Goal: Information Seeking & Learning: Find specific fact

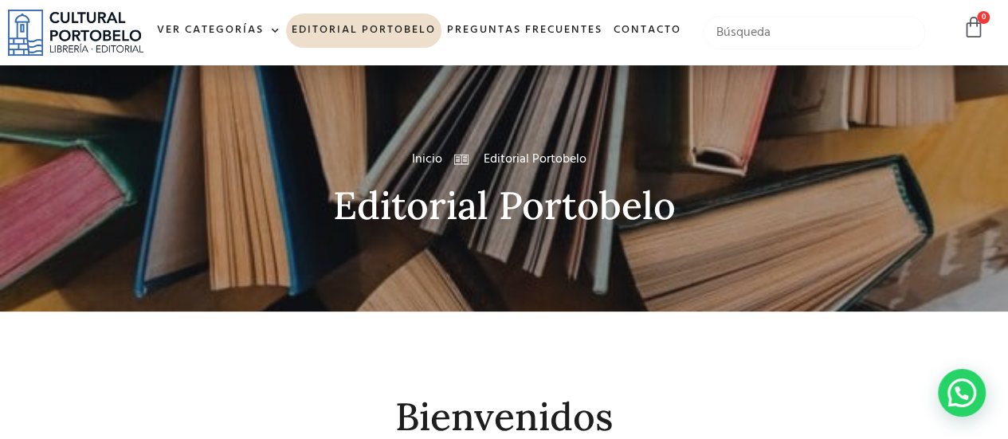
click at [811, 45] on input "text" at bounding box center [814, 32] width 222 height 33
type input "Jurisprudencia de Casacion Laborla"
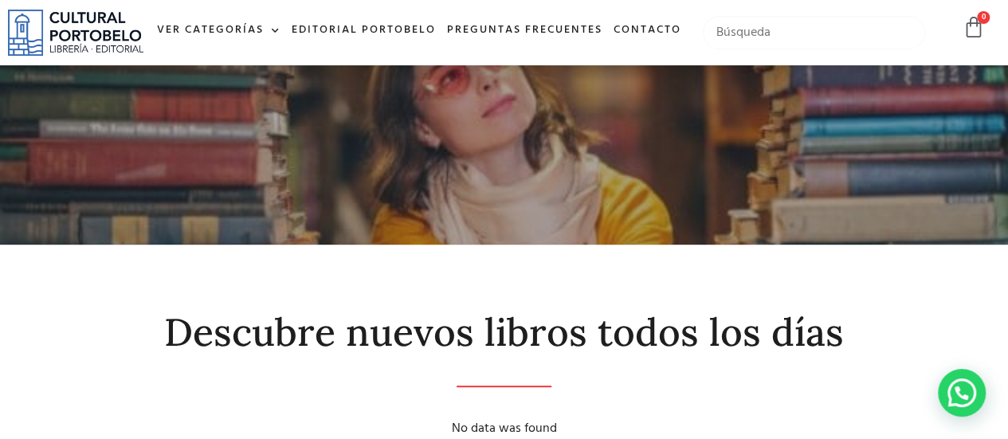
click at [759, 49] on input "text" at bounding box center [814, 32] width 222 height 33
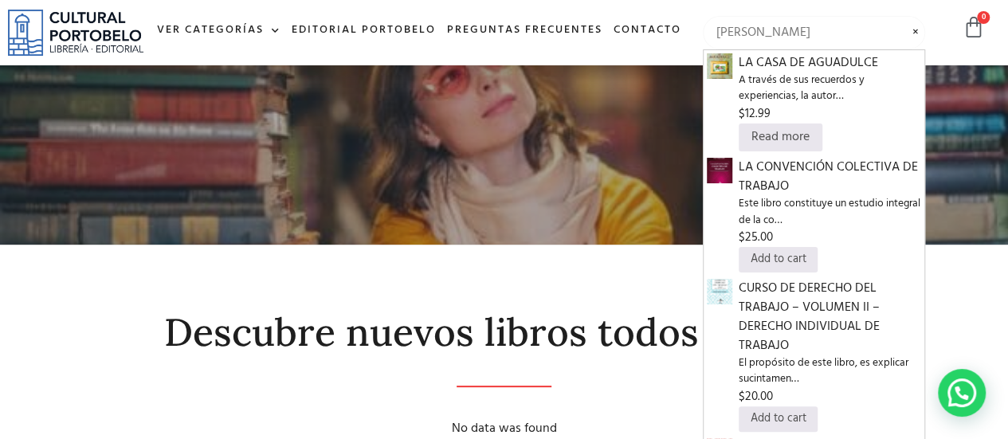
type input "[PERSON_NAME]"
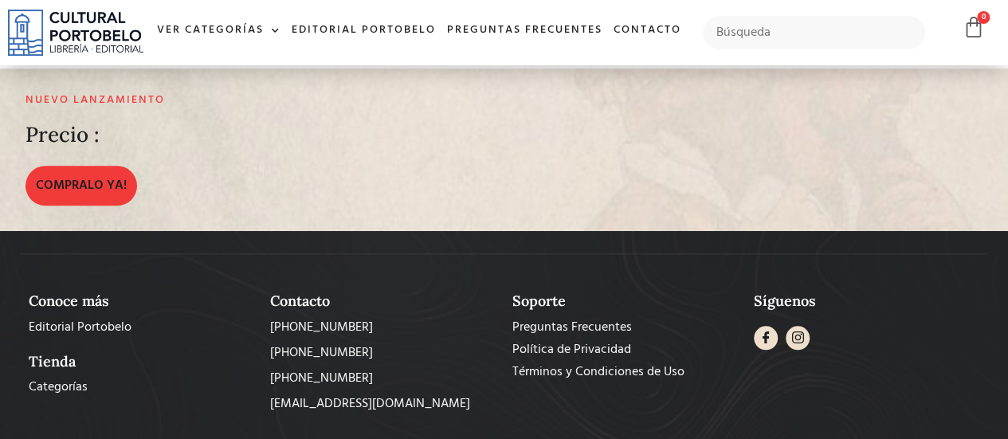
scroll to position [80, 0]
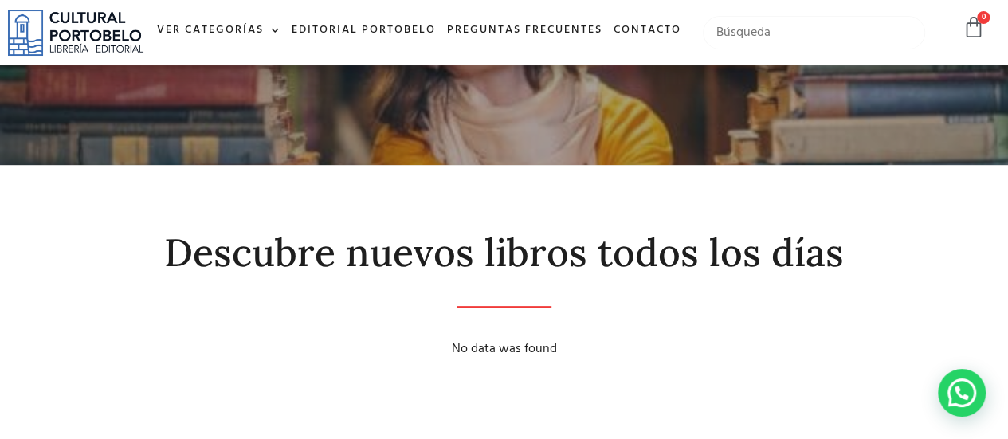
click at [748, 49] on input "text" at bounding box center [814, 32] width 222 height 33
type input "Oscar valverde"
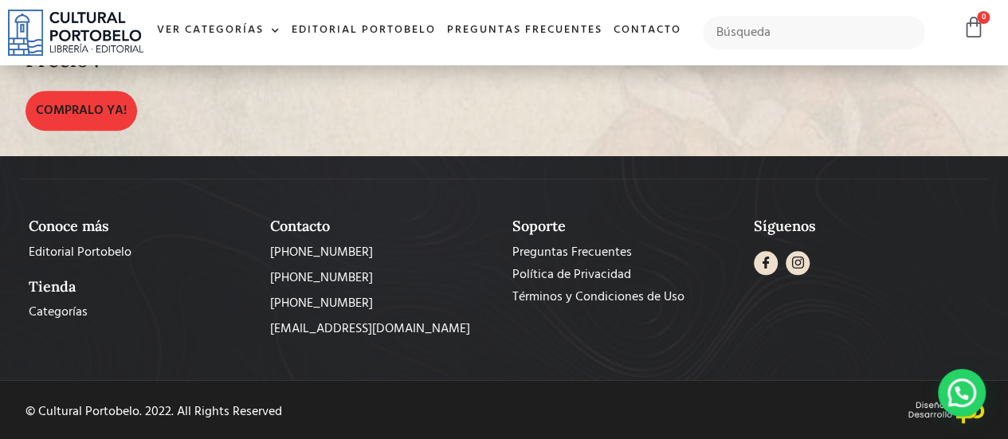
scroll to position [556, 0]
